Goal: Navigation & Orientation: Find specific page/section

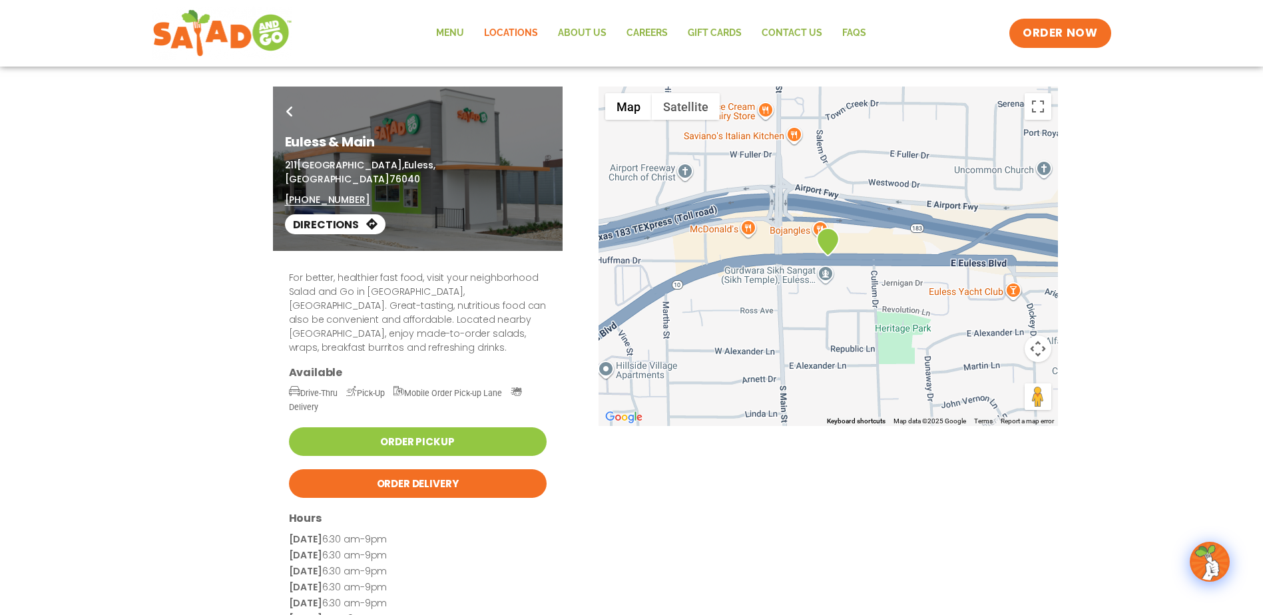
click at [500, 31] on link "Locations" at bounding box center [511, 33] width 74 height 31
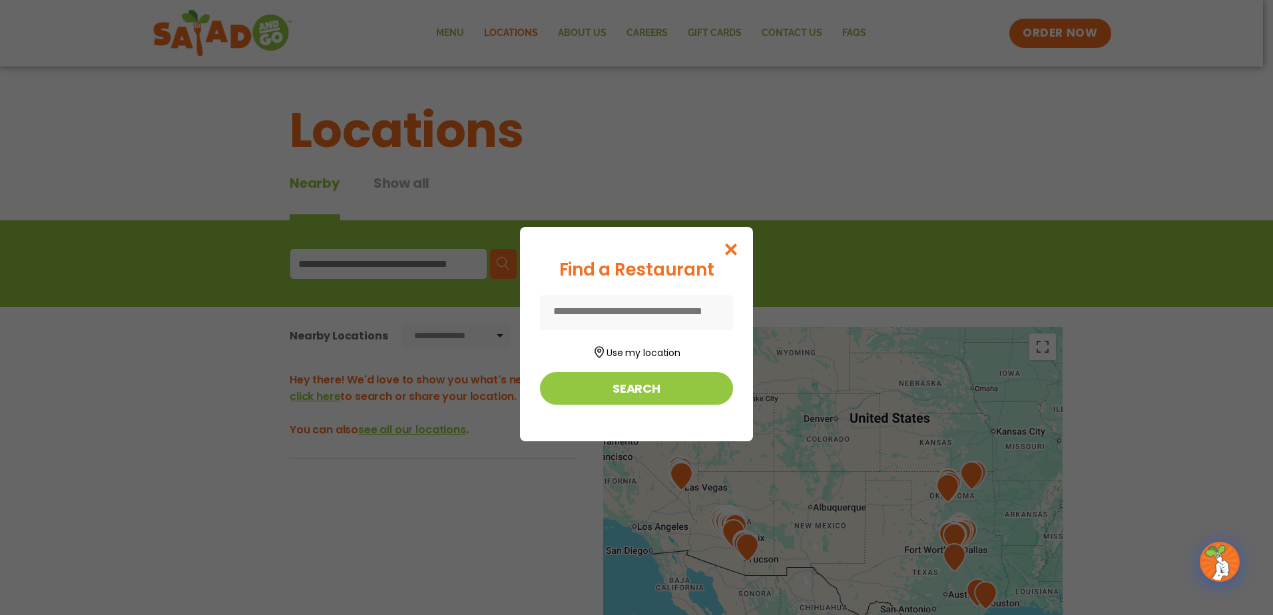
click at [627, 307] on input at bounding box center [636, 312] width 193 height 35
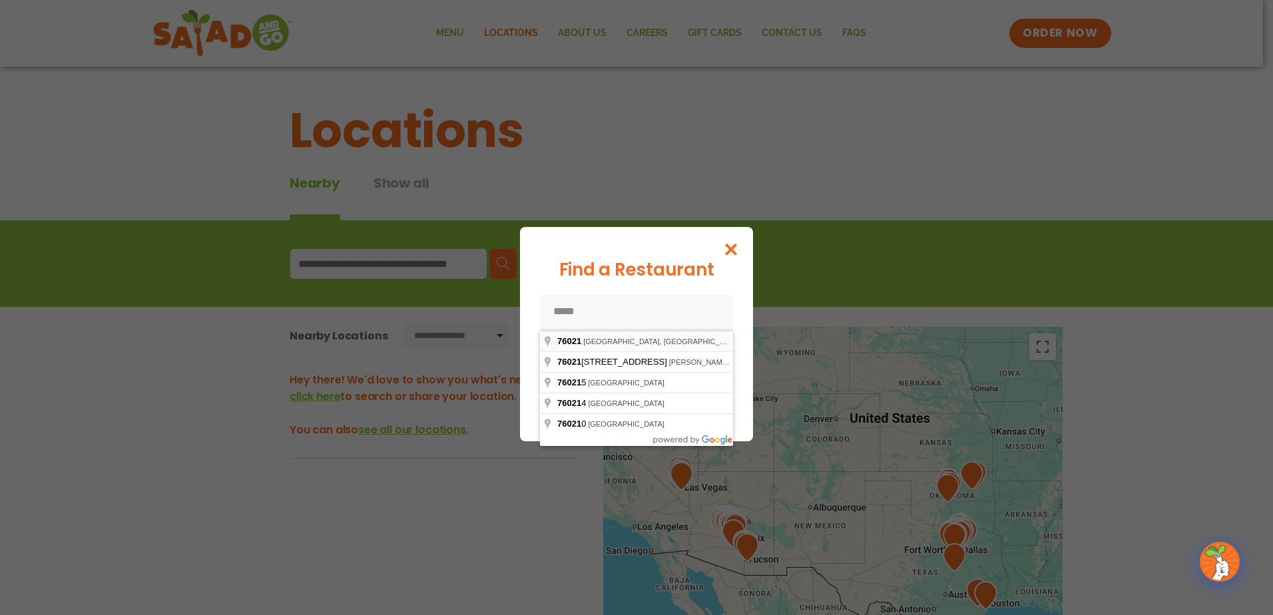
type input "**********"
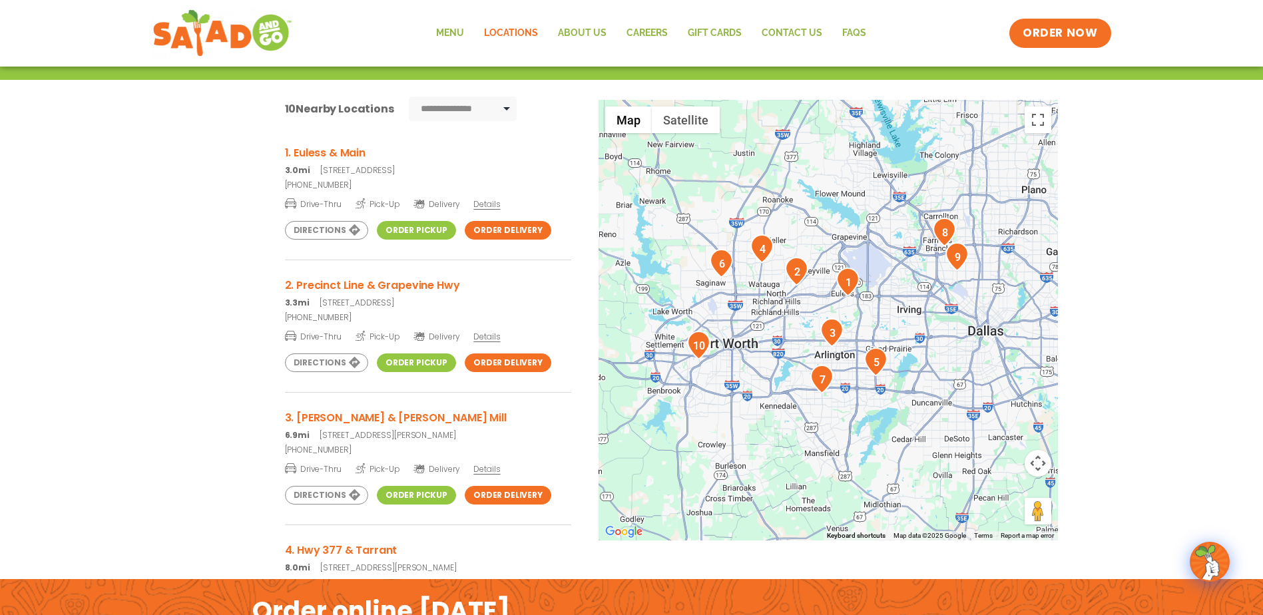
scroll to position [266, 0]
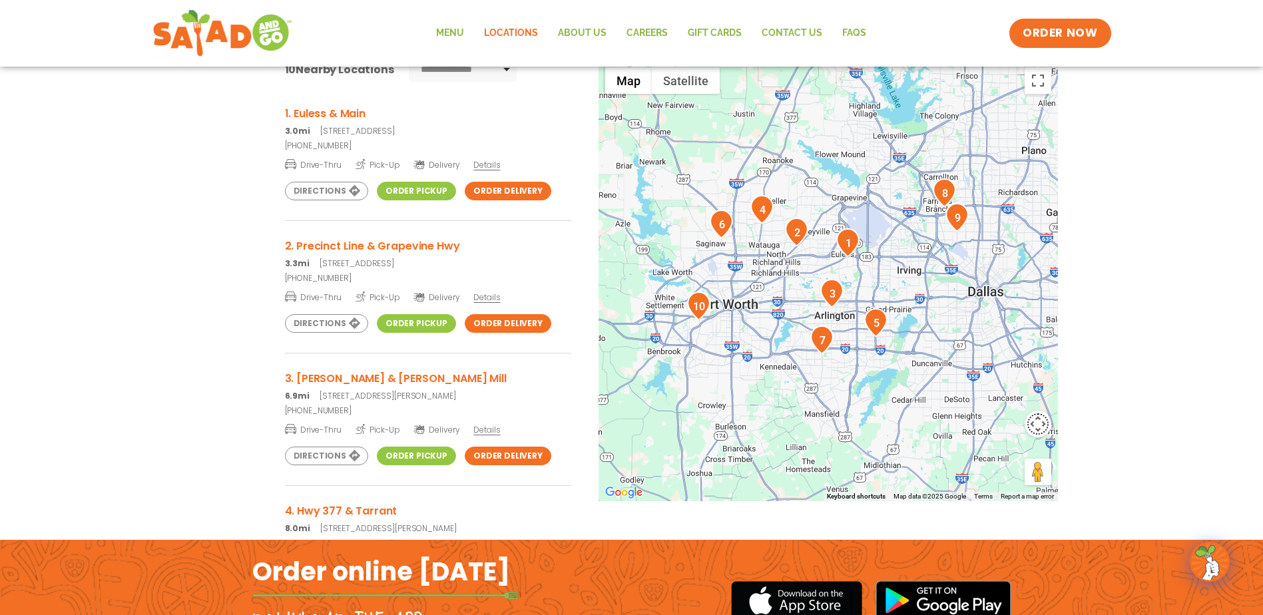
click at [1046, 427] on button "Map camera controls" at bounding box center [1038, 424] width 27 height 27
click at [1000, 386] on button "Zoom in" at bounding box center [1005, 391] width 27 height 27
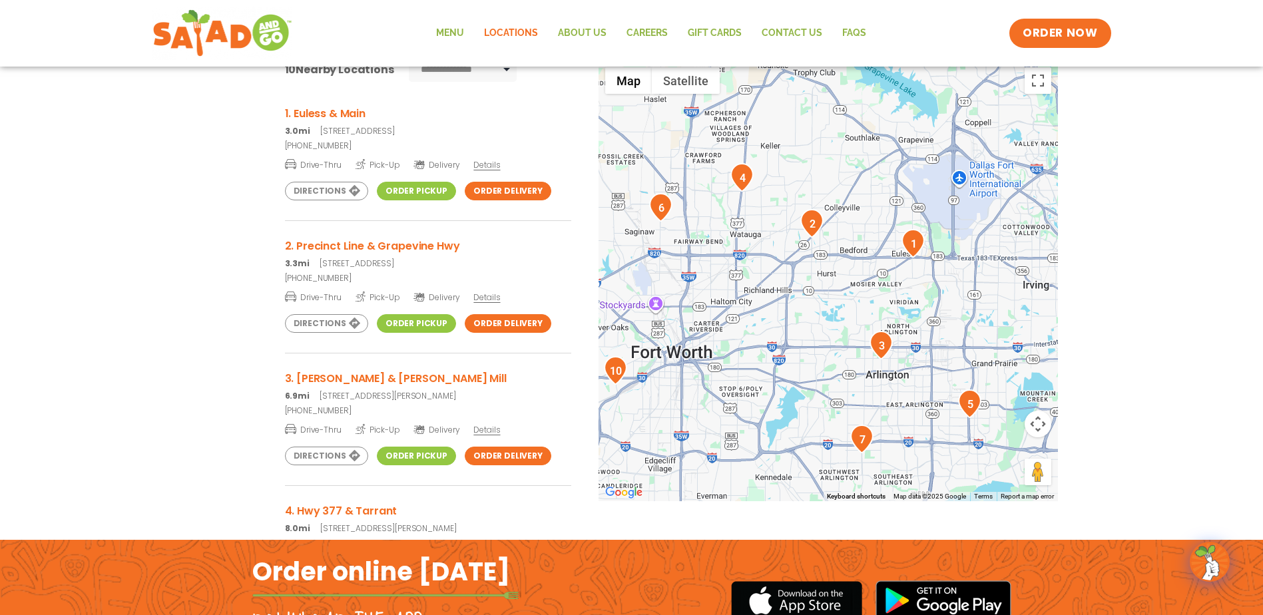
drag, startPoint x: 943, startPoint y: 246, endPoint x: 988, endPoint y: 271, distance: 51.3
click at [988, 271] on div at bounding box center [829, 281] width 460 height 441
click at [814, 225] on img "2" at bounding box center [812, 223] width 23 height 29
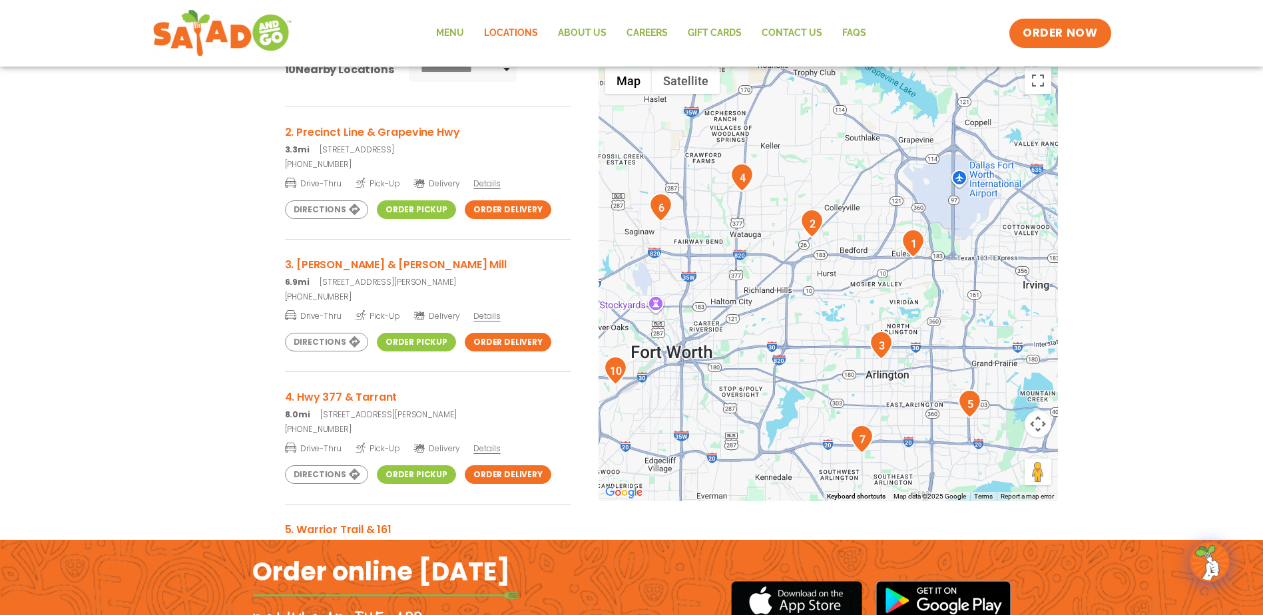
click at [325, 214] on link "Directions" at bounding box center [326, 209] width 83 height 19
